Goal: Check status: Check status

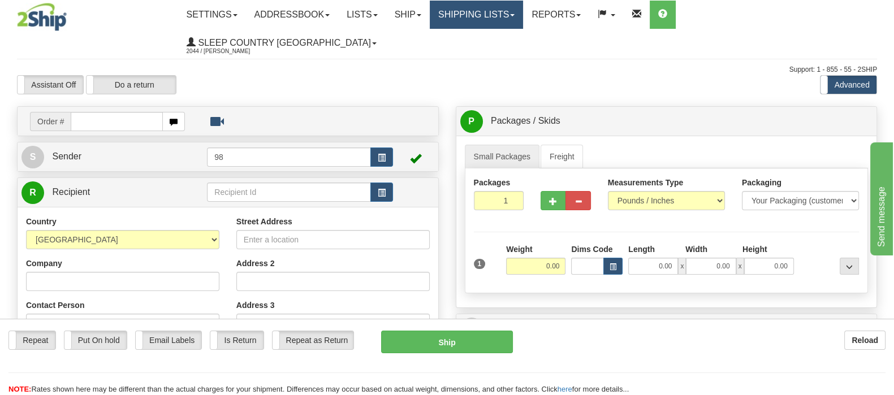
click at [523, 12] on link "Shipping lists" at bounding box center [476, 15] width 93 height 28
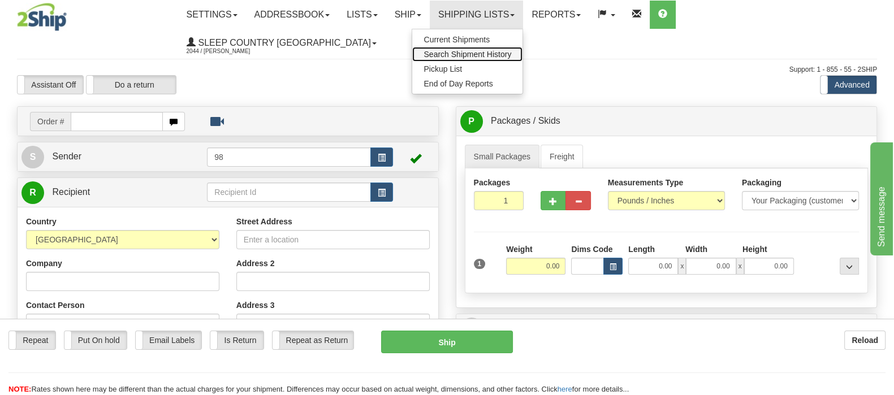
click at [511, 54] on span "Search Shipment History" at bounding box center [467, 54] width 88 height 9
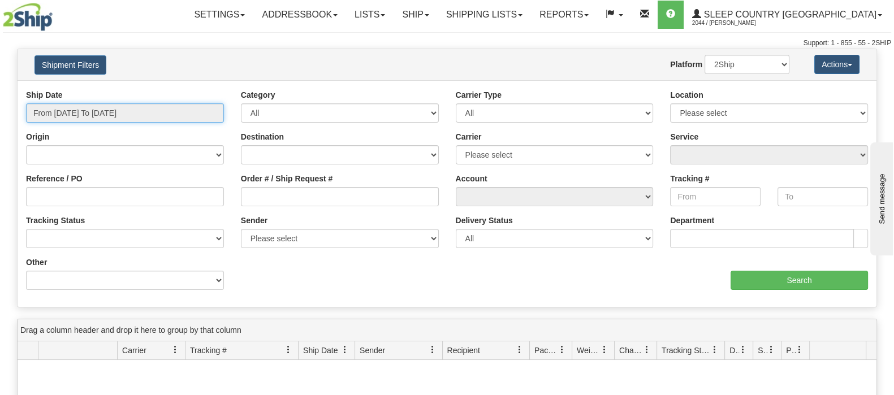
drag, startPoint x: 126, startPoint y: 111, endPoint x: 126, endPoint y: 120, distance: 9.0
click at [126, 112] on input "From 09/06/2025 To 09/07/2025" at bounding box center [125, 112] width 198 height 19
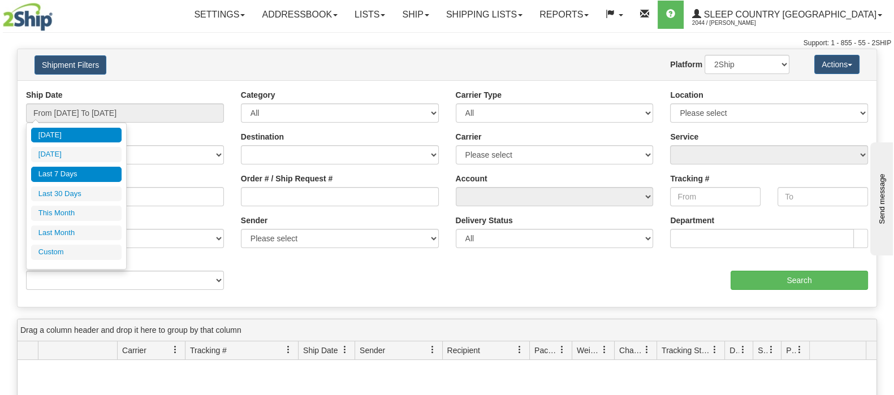
click at [109, 172] on li "Last 7 Days" at bounding box center [76, 174] width 90 height 15
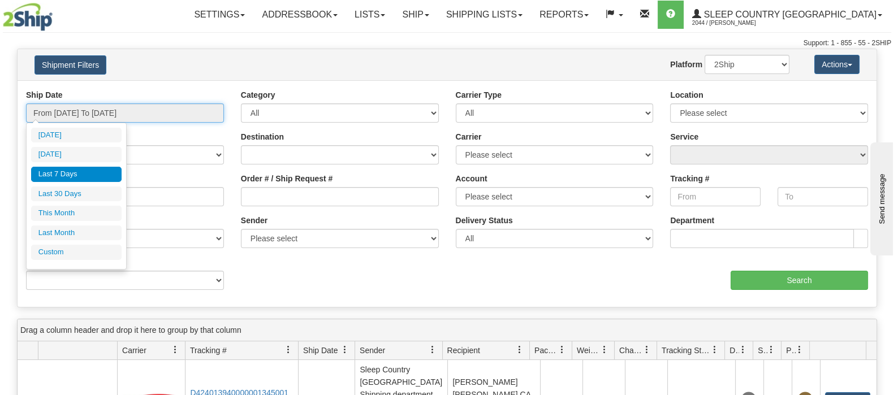
drag, startPoint x: 113, startPoint y: 109, endPoint x: 131, endPoint y: 168, distance: 61.9
click at [113, 110] on input "From 09/01/2025 To 09/07/2025" at bounding box center [125, 112] width 198 height 19
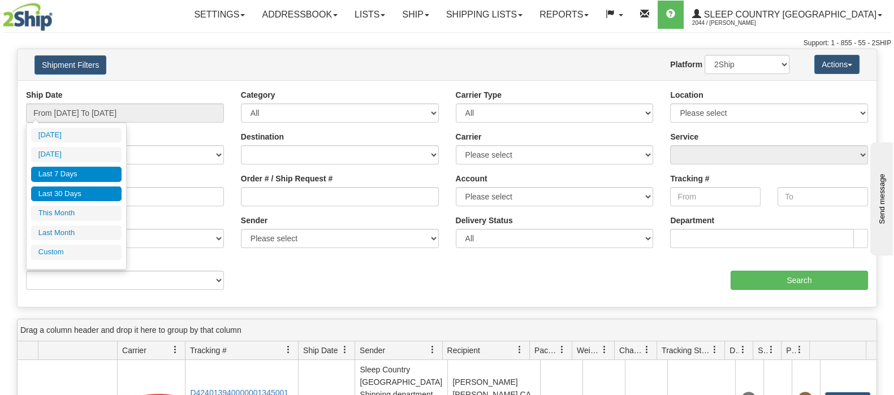
click at [114, 189] on li "Last 30 Days" at bounding box center [76, 194] width 90 height 15
type input "From 08/09/2025 To 09/07/2025"
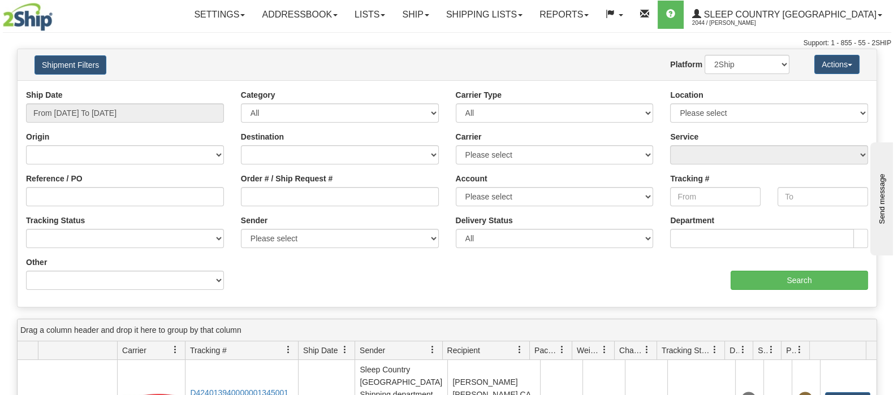
click at [295, 187] on div "Order # / Ship Request #" at bounding box center [340, 189] width 198 height 33
click at [402, 193] on input "Order # / Ship Request #" at bounding box center [340, 196] width 198 height 19
paste input "9002I041432"
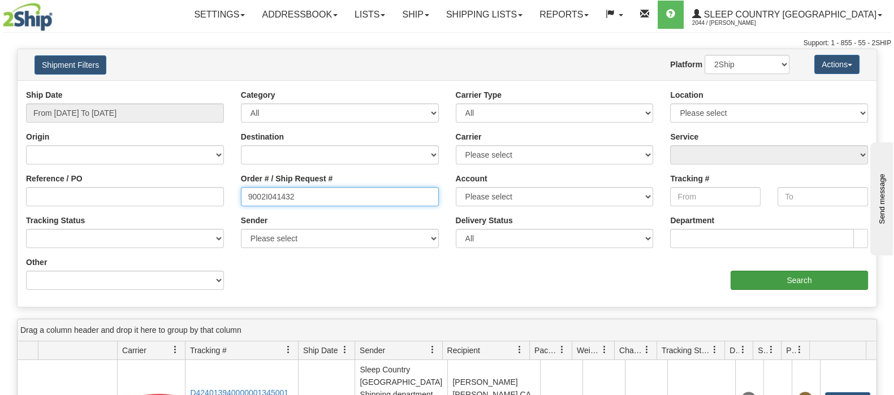
type input "9002I041432"
click at [766, 275] on input "Search" at bounding box center [798, 280] width 137 height 19
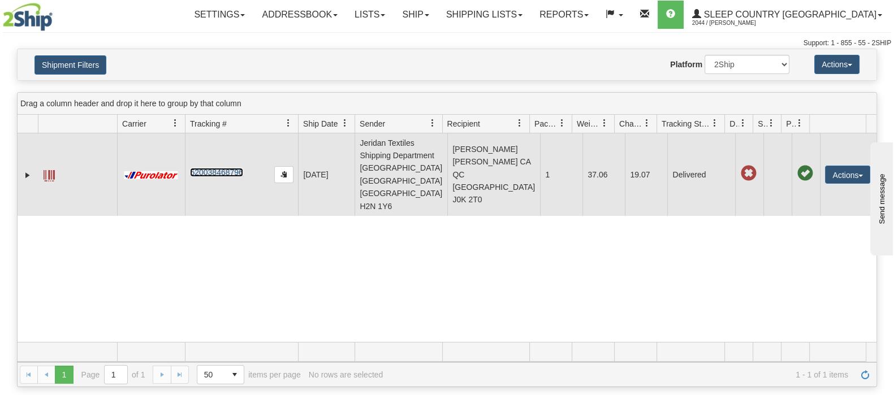
click at [231, 168] on link "520038468796" at bounding box center [216, 172] width 53 height 9
drag, startPoint x: 249, startPoint y: 161, endPoint x: 23, endPoint y: 182, distance: 227.7
click at [40, 182] on tr "31546726 2044 520038468796 09/03/2025 09/03/2025 08:20:44 PM Jeridan Textiles S…" at bounding box center [447, 174] width 859 height 83
